Goal: Information Seeking & Learning: Learn about a topic

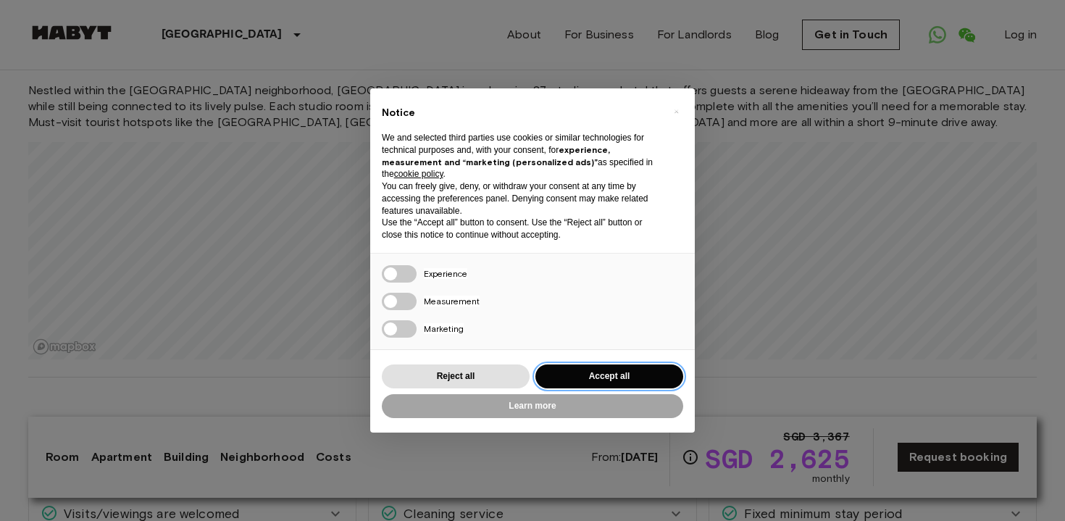
click at [599, 372] on button "Accept all" at bounding box center [609, 376] width 148 height 24
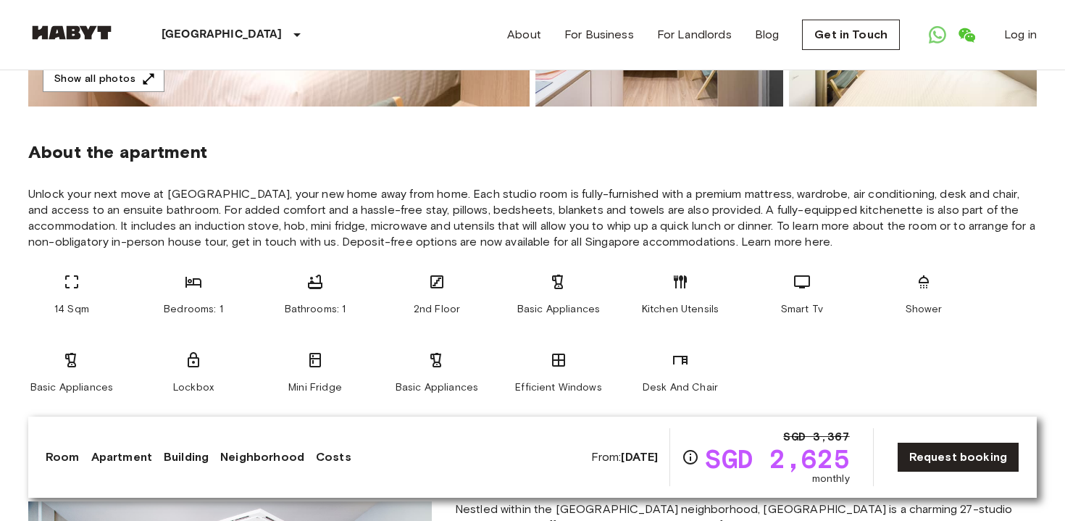
scroll to position [475, 0]
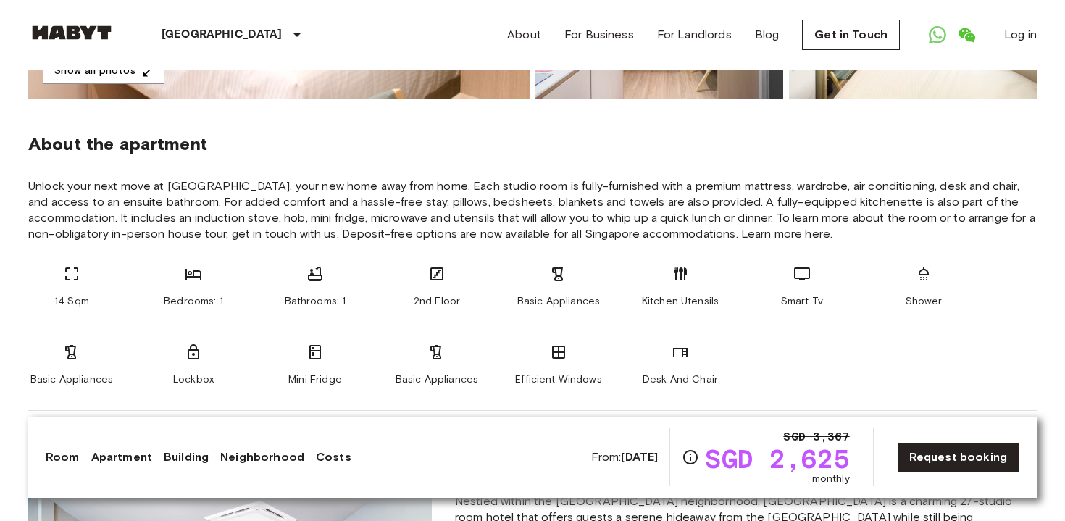
click at [664, 267] on div "Kitchen Utensils" at bounding box center [680, 286] width 87 height 43
click at [607, 312] on div "14 Sqm Bedrooms: 1 Bathrooms: 1 2nd Floor Basic Appliances Kitchen Utensils Sma…" at bounding box center [532, 326] width 1008 height 122
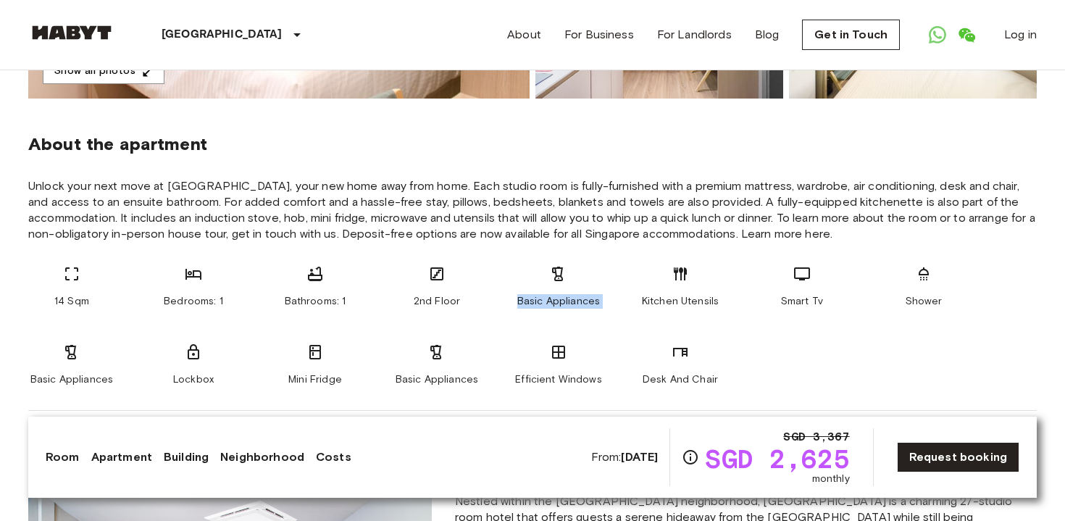
click at [607, 312] on div "14 Sqm Bedrooms: 1 Bathrooms: 1 2nd Floor Basic Appliances Kitchen Utensils Sma…" at bounding box center [532, 326] width 1008 height 122
click at [596, 309] on div "14 Sqm Bedrooms: 1 Bathrooms: 1 2nd Floor Basic Appliances Kitchen Utensils Sma…" at bounding box center [532, 326] width 1008 height 122
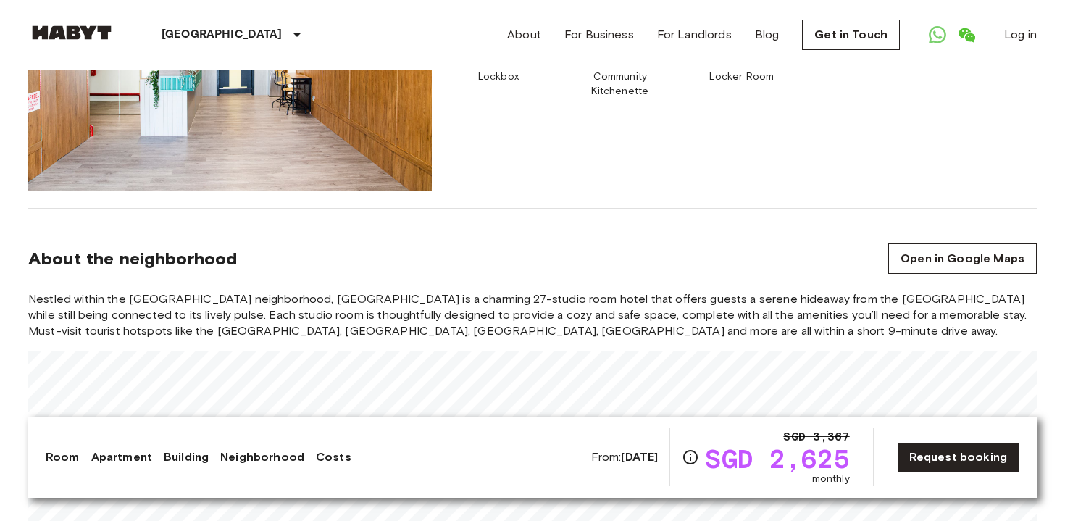
scroll to position [1023, 0]
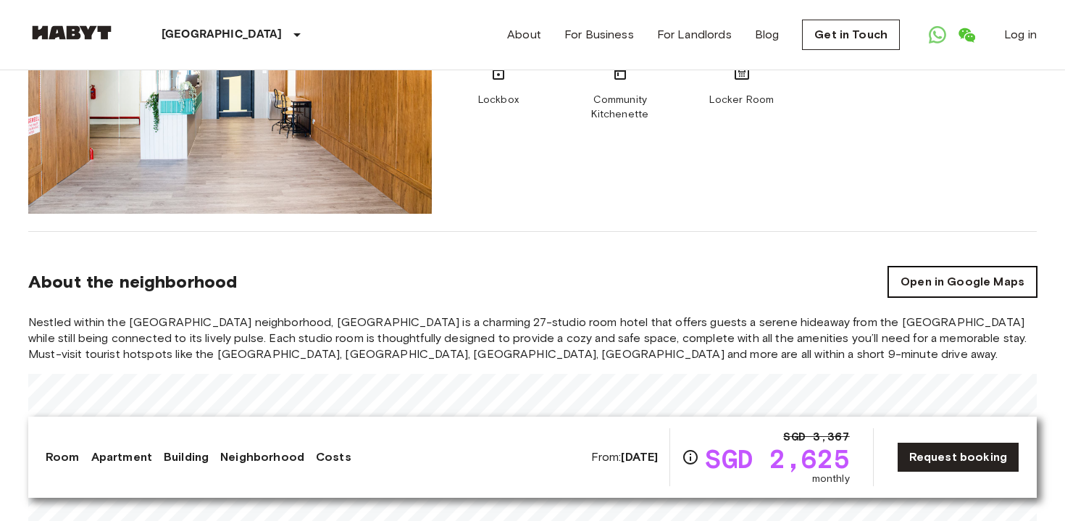
click at [903, 274] on link "Open in Google Maps" at bounding box center [962, 282] width 149 height 30
